Goal: Find specific page/section

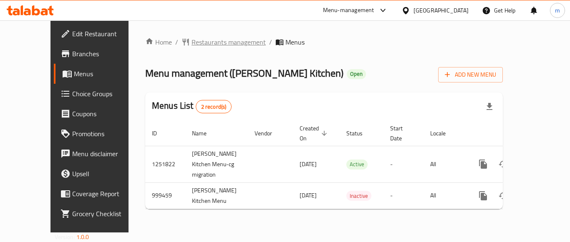
click at [192, 46] on span "Restaurants management" at bounding box center [229, 42] width 74 height 10
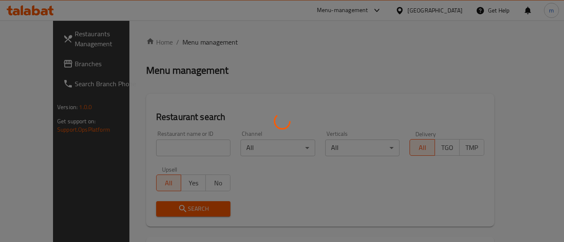
click at [163, 144] on div at bounding box center [282, 121] width 564 height 242
click at [162, 148] on div at bounding box center [282, 121] width 564 height 242
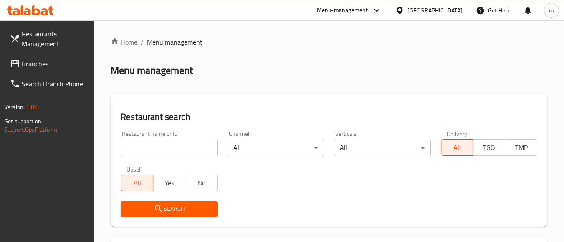
click at [162, 148] on input "search" at bounding box center [169, 148] width 96 height 17
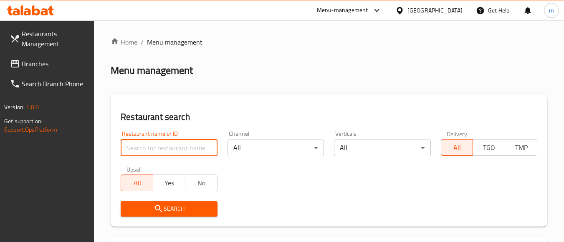
paste input "660443"
type input "660443"
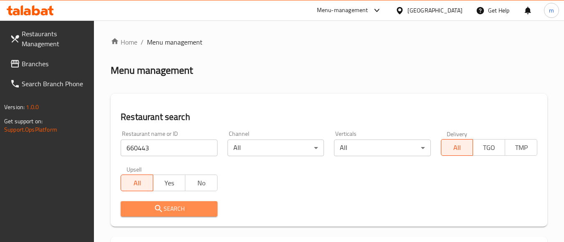
click at [198, 209] on span "Search" at bounding box center [168, 209] width 83 height 10
click at [64, 65] on span "Branches" at bounding box center [55, 64] width 66 height 10
